Goal: Task Accomplishment & Management: Manage account settings

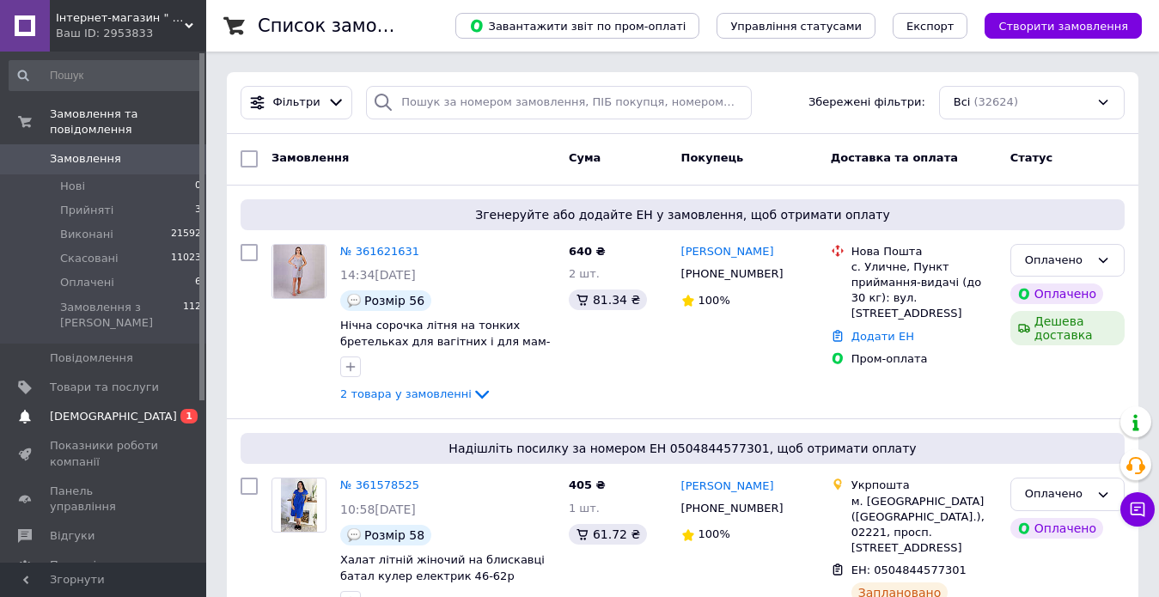
click at [100, 409] on span "[DEMOGRAPHIC_DATA]" at bounding box center [113, 416] width 127 height 15
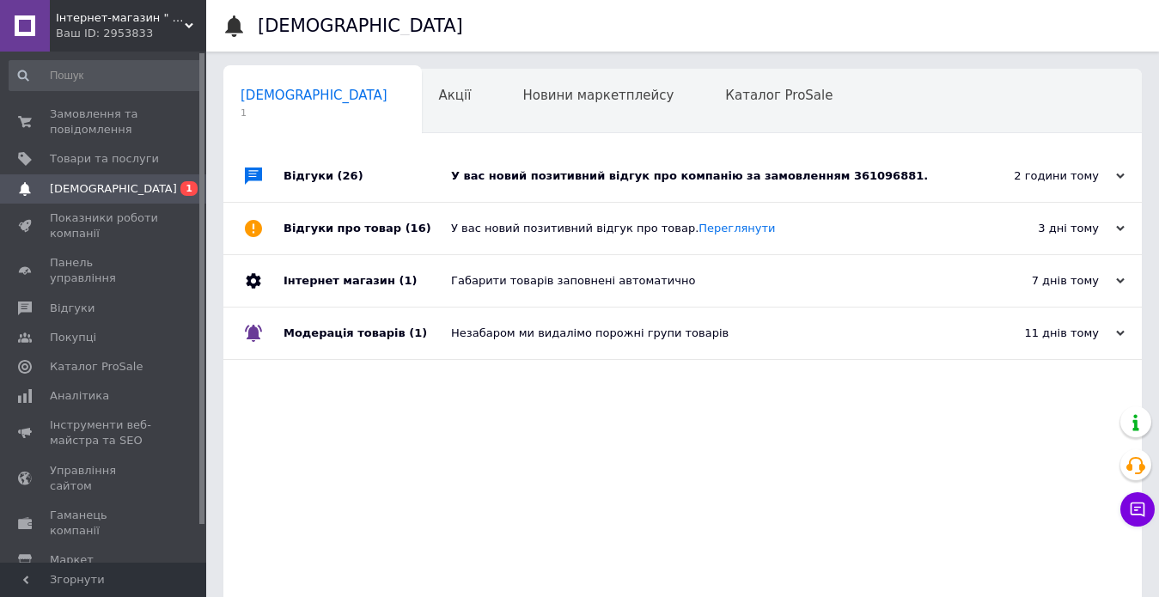
click at [717, 189] on div "У вас новий позитивний відгук про компанію за замовленням 361096881." at bounding box center [702, 176] width 502 height 52
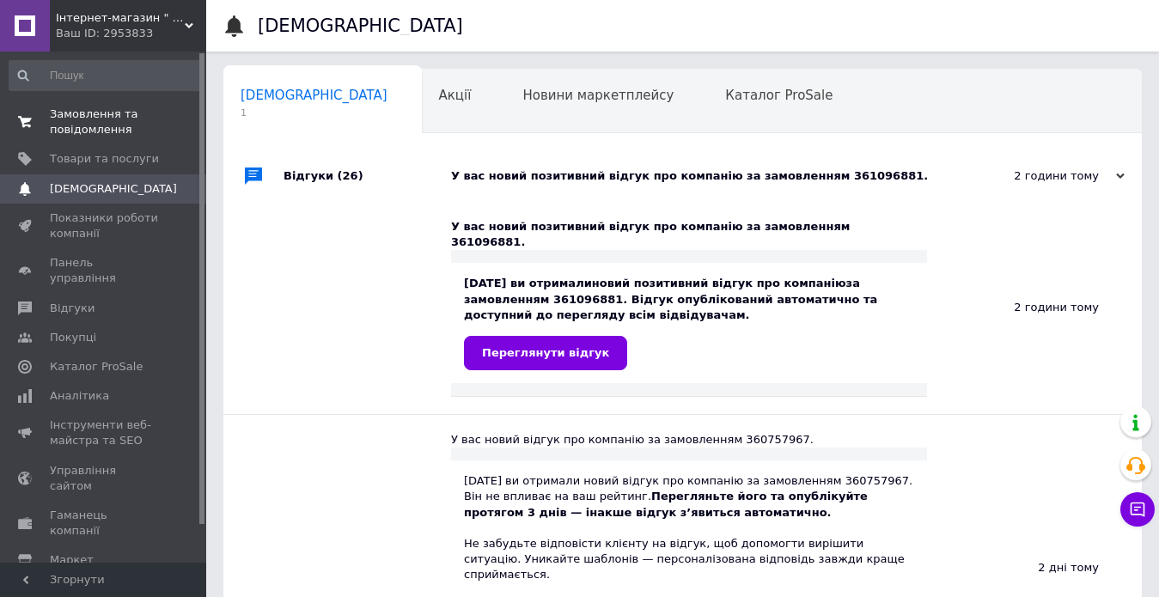
click at [127, 131] on span "Замовлення та повідомлення" at bounding box center [104, 122] width 109 height 31
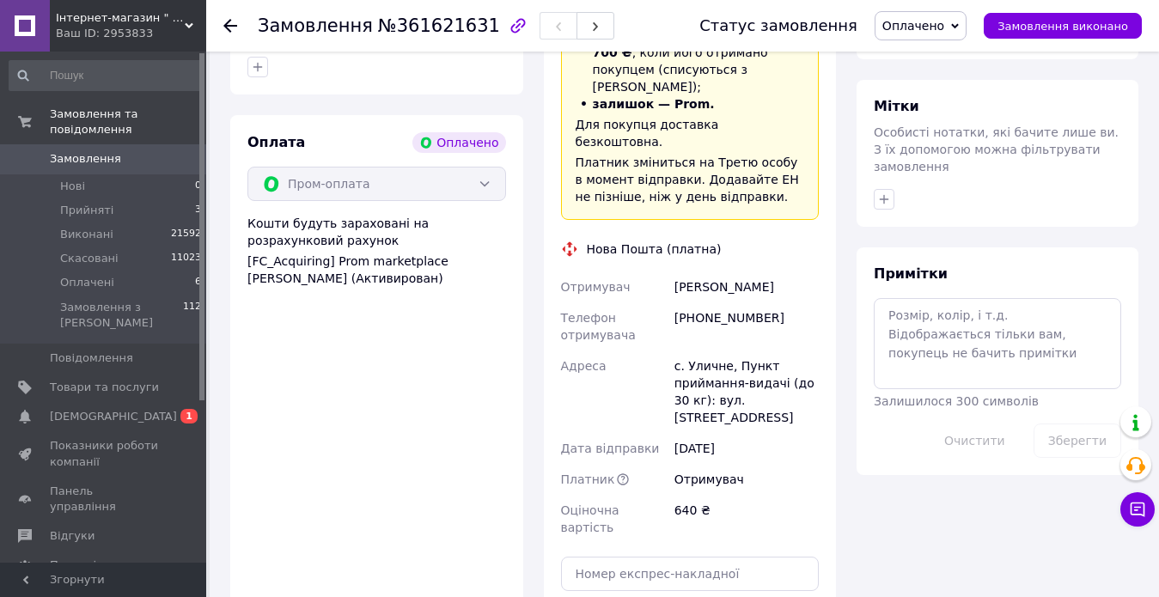
scroll to position [1314, 0]
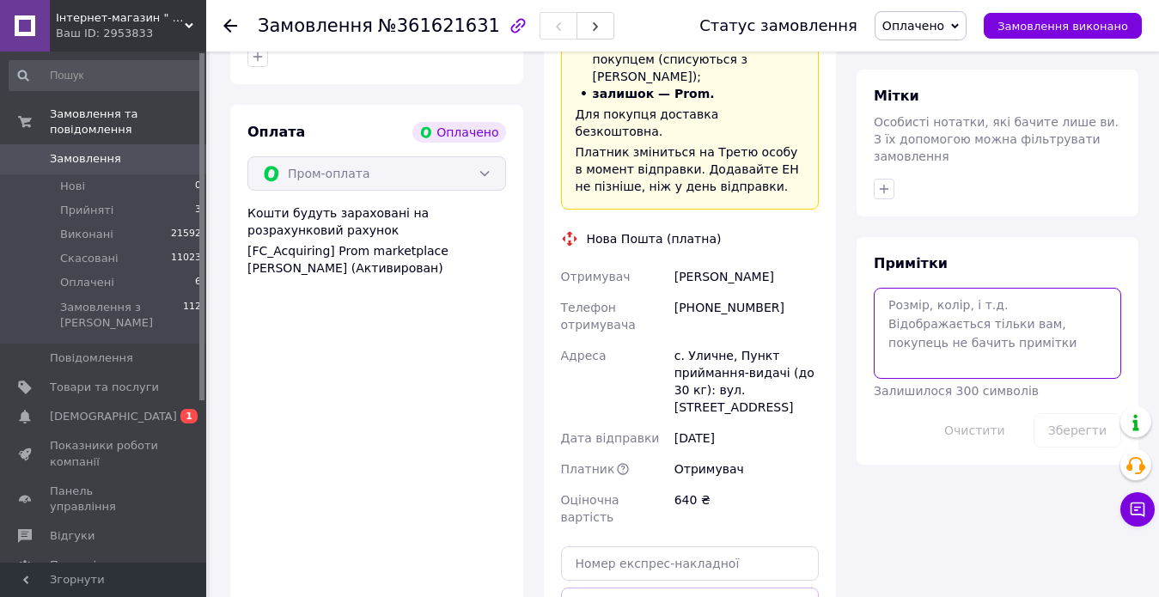
click at [973, 288] on textarea at bounding box center [998, 333] width 248 height 91
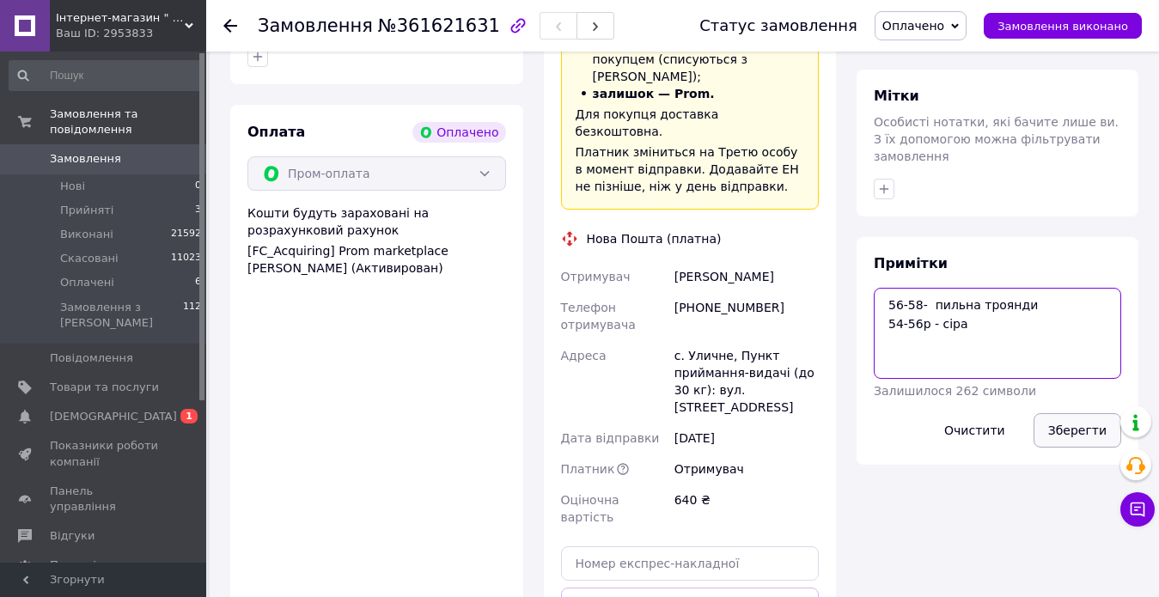
type textarea "56-58- пильна троянди 54-56р - сіра"
click at [1081, 413] on button "Зберегти" at bounding box center [1078, 430] width 88 height 34
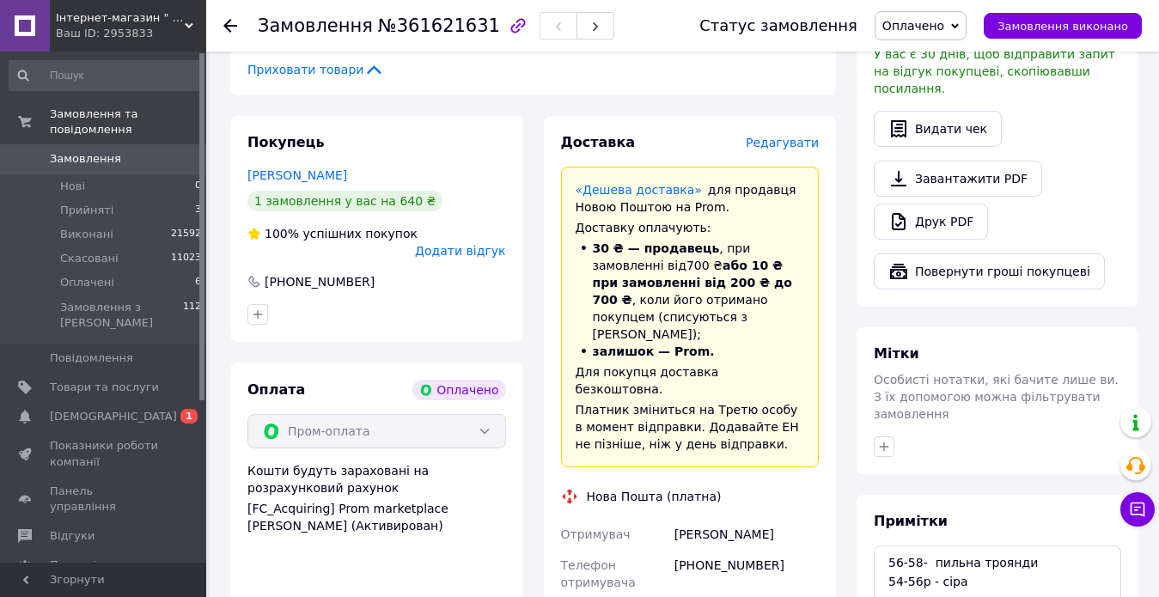
scroll to position [1142, 0]
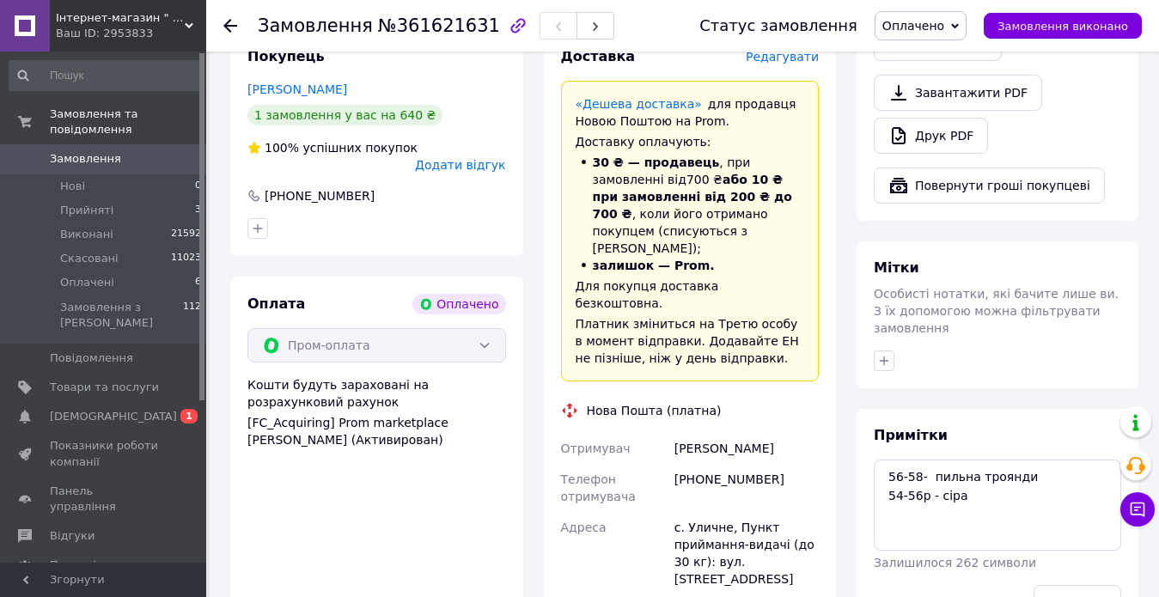
click at [727, 433] on div "Манич Любов" at bounding box center [746, 448] width 151 height 31
copy div "Манич Любов"
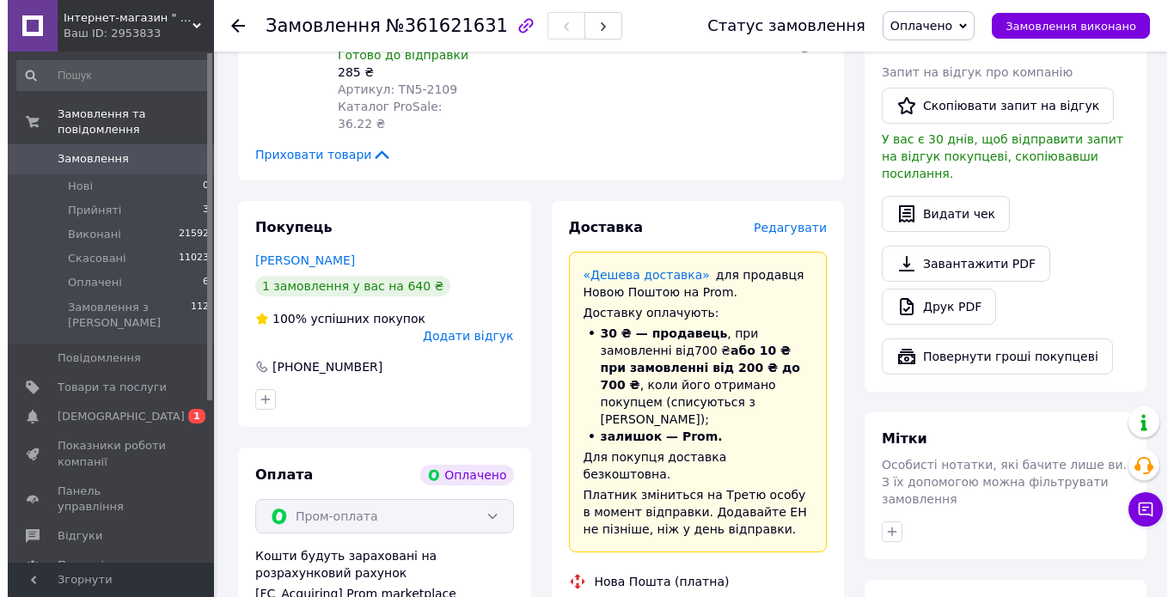
scroll to position [884, 0]
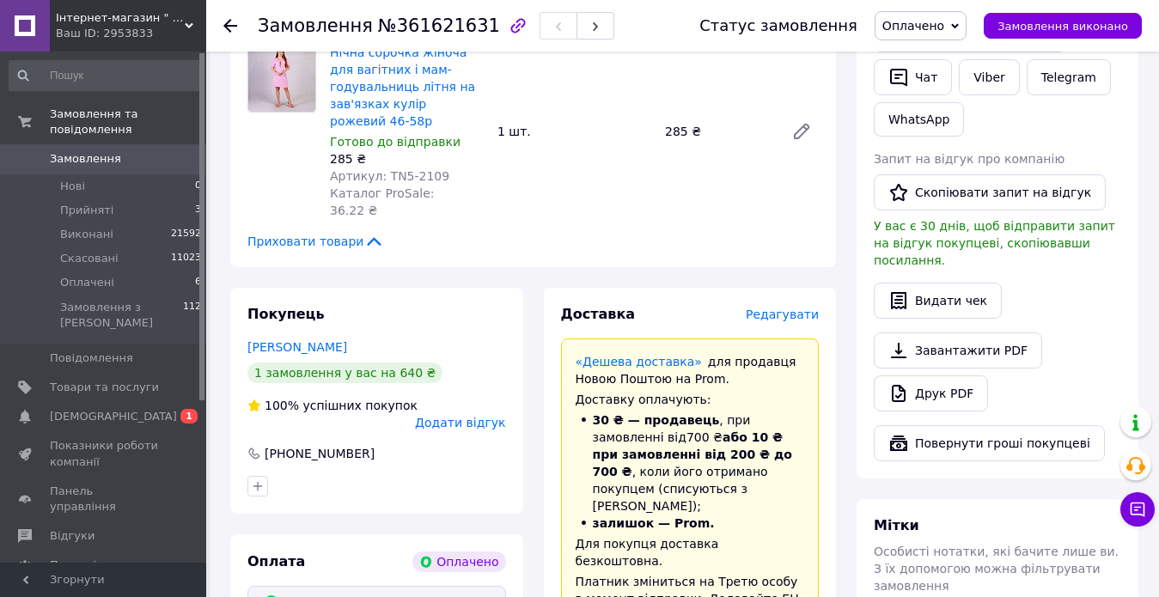
click at [803, 308] on span "Редагувати" at bounding box center [782, 315] width 73 height 14
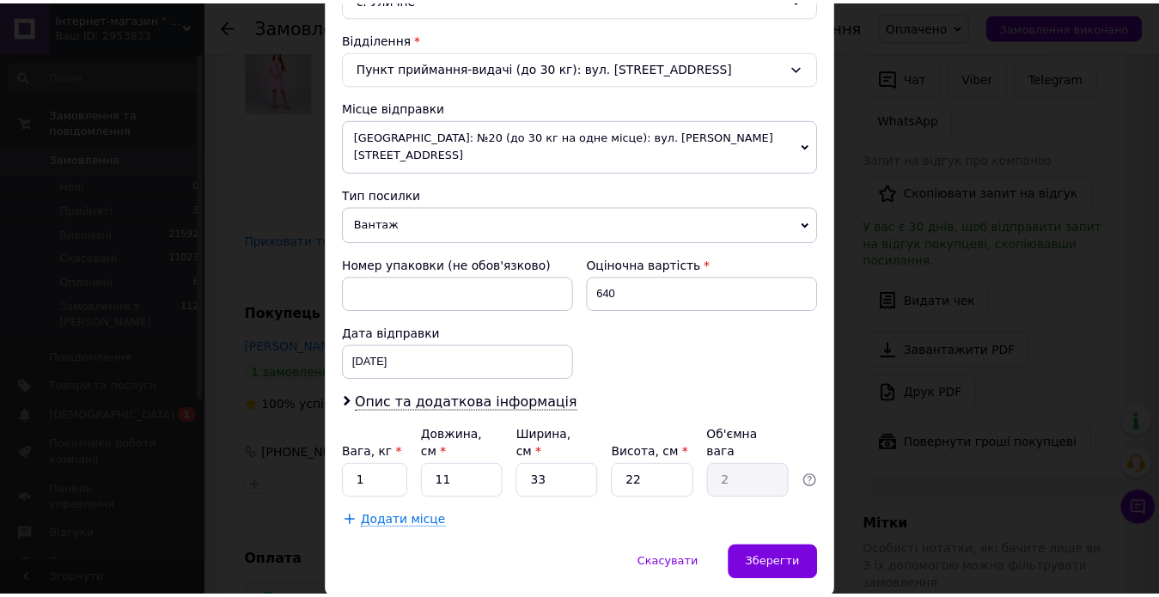
scroll to position [544, 0]
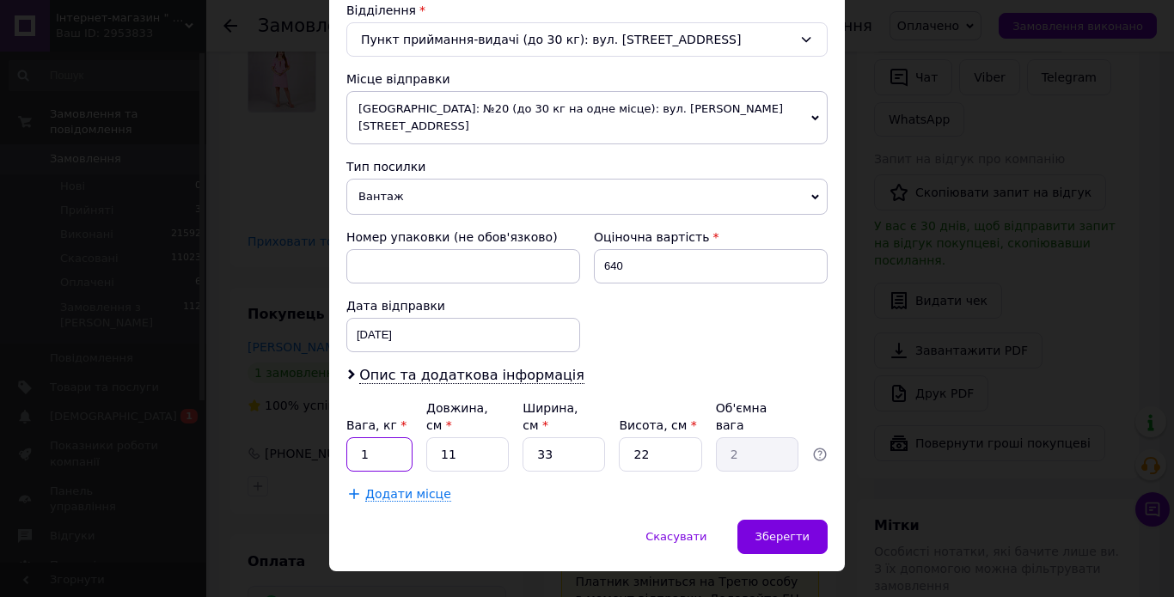
click at [376, 437] on input "1" at bounding box center [379, 454] width 66 height 34
type input "2"
click at [788, 520] on div "Зберегти" at bounding box center [782, 537] width 90 height 34
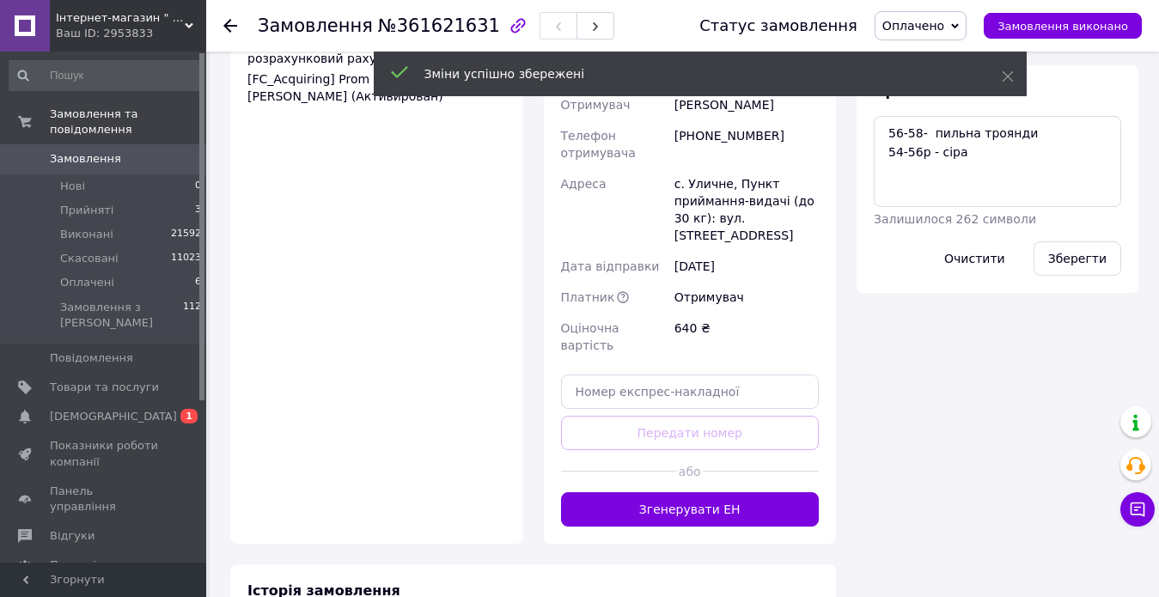
click at [738, 492] on button "Згенерувати ЕН" at bounding box center [690, 509] width 259 height 34
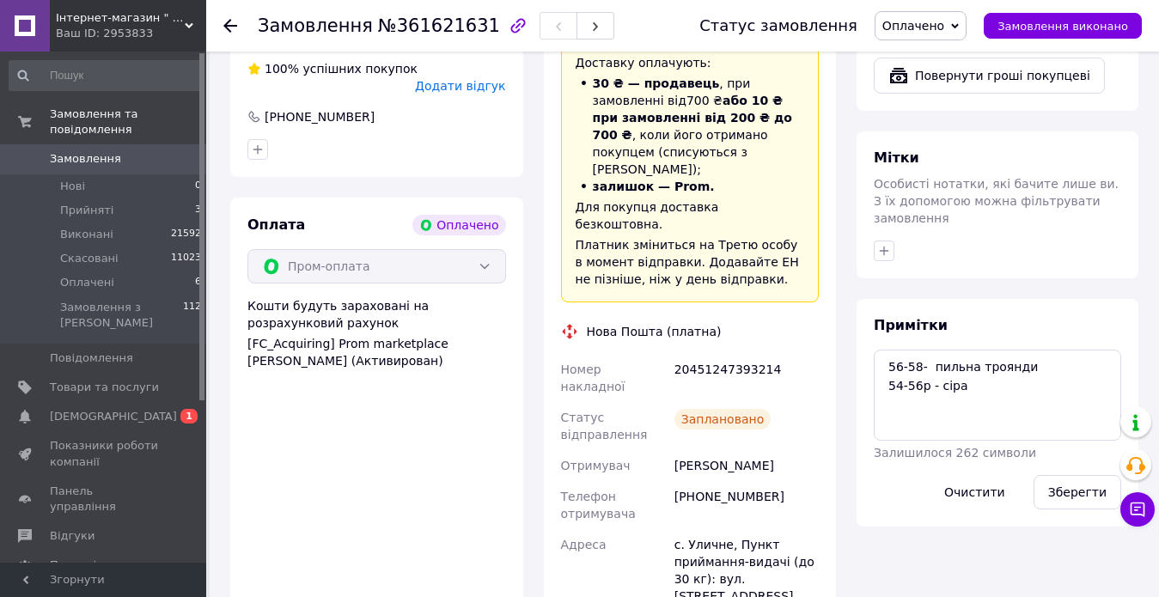
scroll to position [1228, 0]
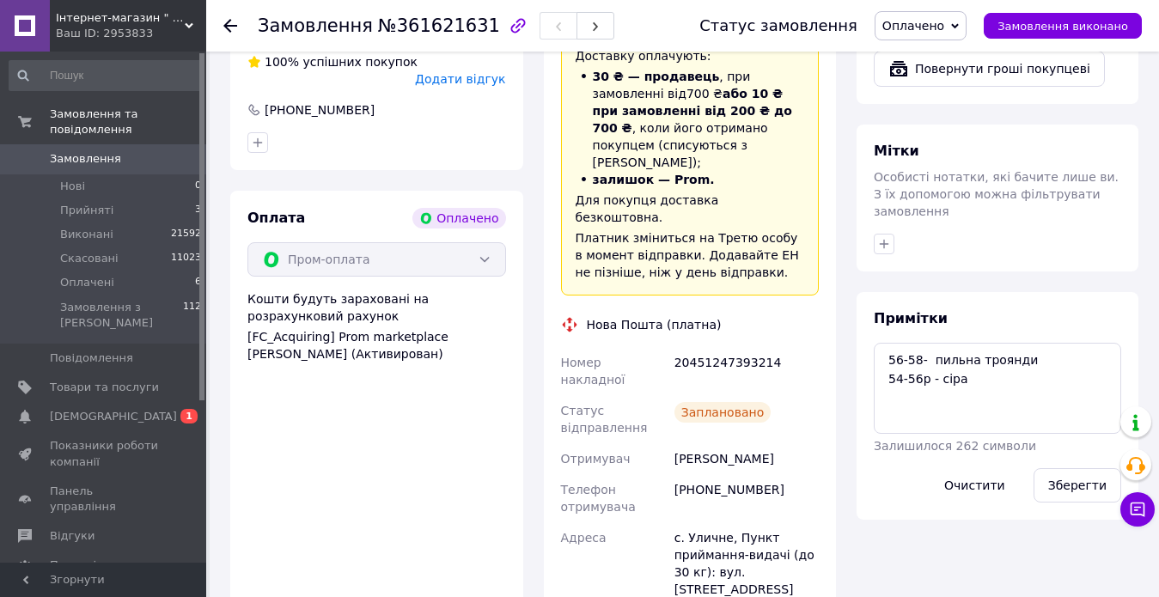
click at [720, 347] on div "20451247393214" at bounding box center [746, 371] width 151 height 48
copy div "20451247393214"
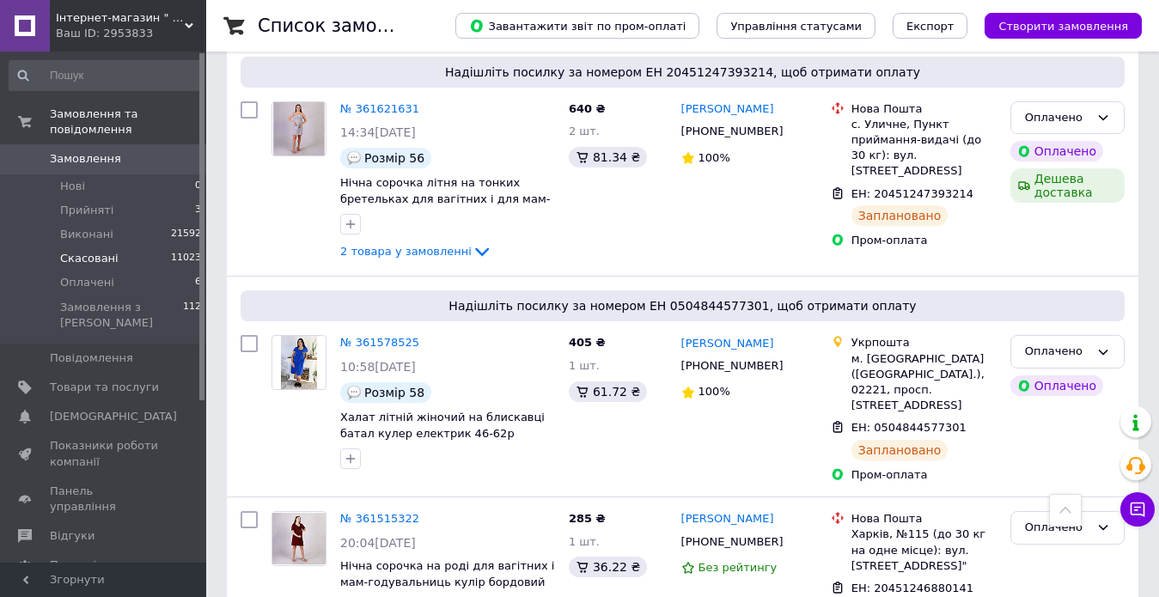
scroll to position [86, 0]
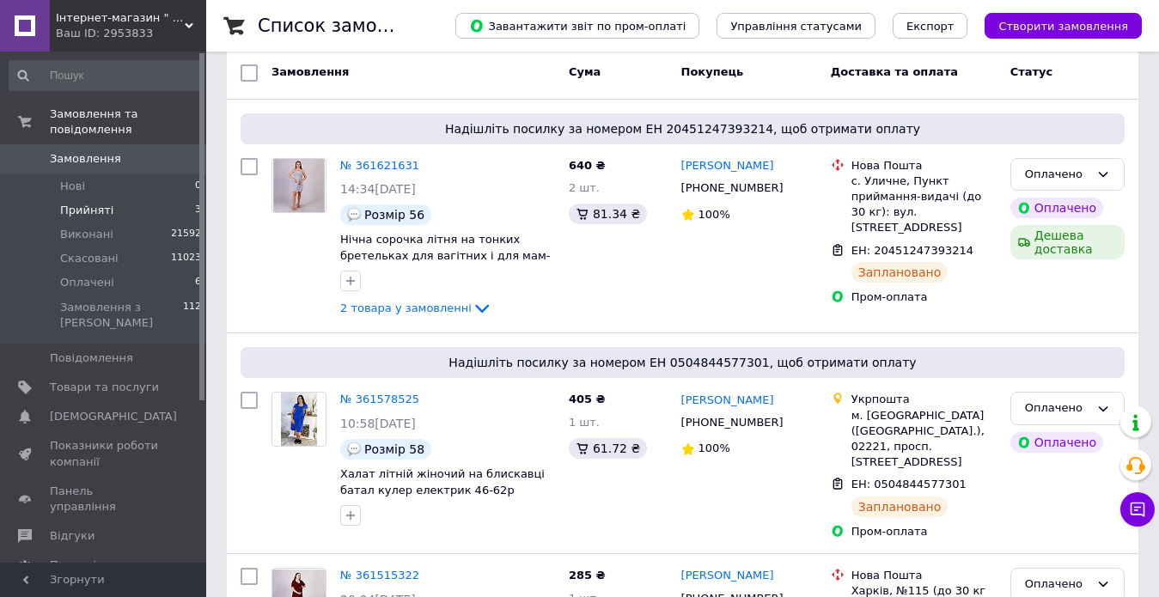
click at [96, 203] on span "Прийняті" at bounding box center [86, 210] width 53 height 15
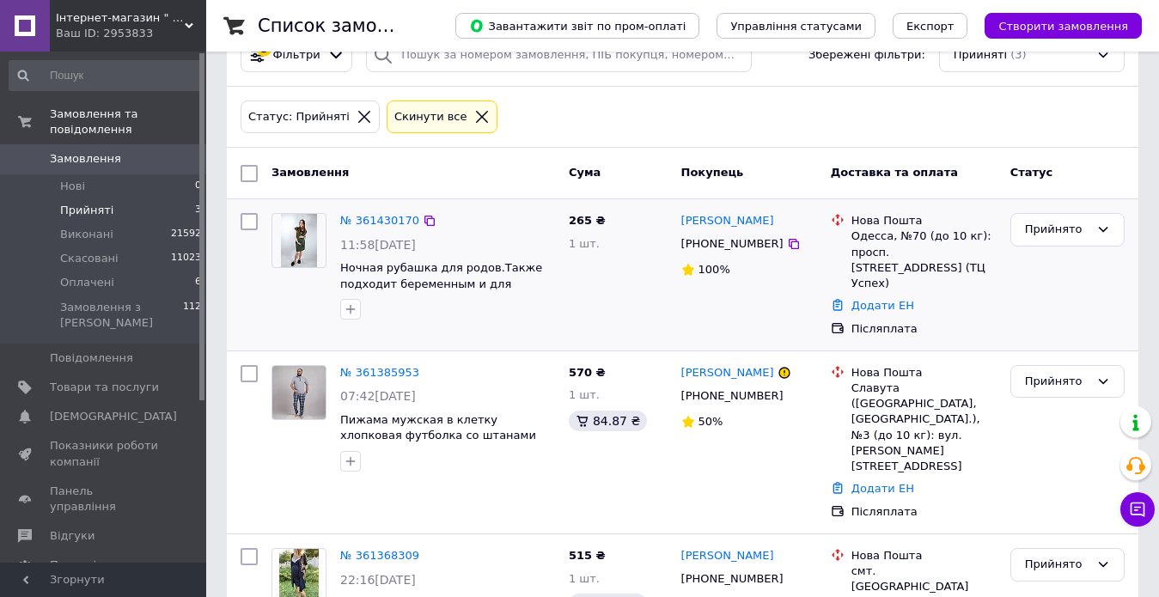
scroll to position [92, 0]
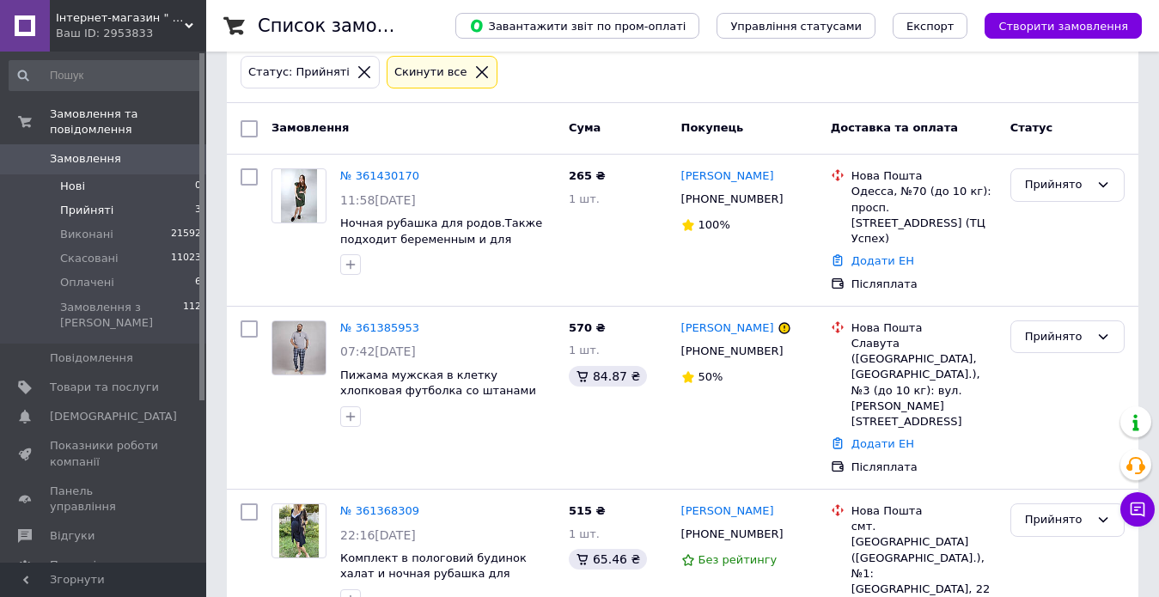
click at [66, 180] on li "Нові 0" at bounding box center [105, 186] width 211 height 24
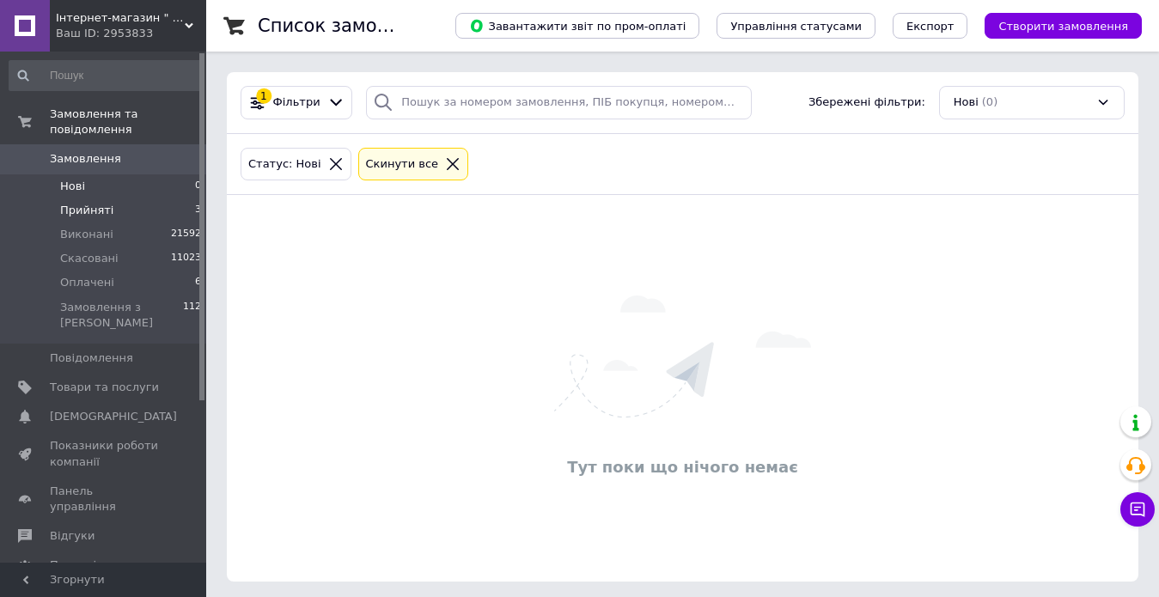
click at [113, 199] on li "Прийняті 3" at bounding box center [105, 211] width 211 height 24
